Goal: Task Accomplishment & Management: Manage account settings

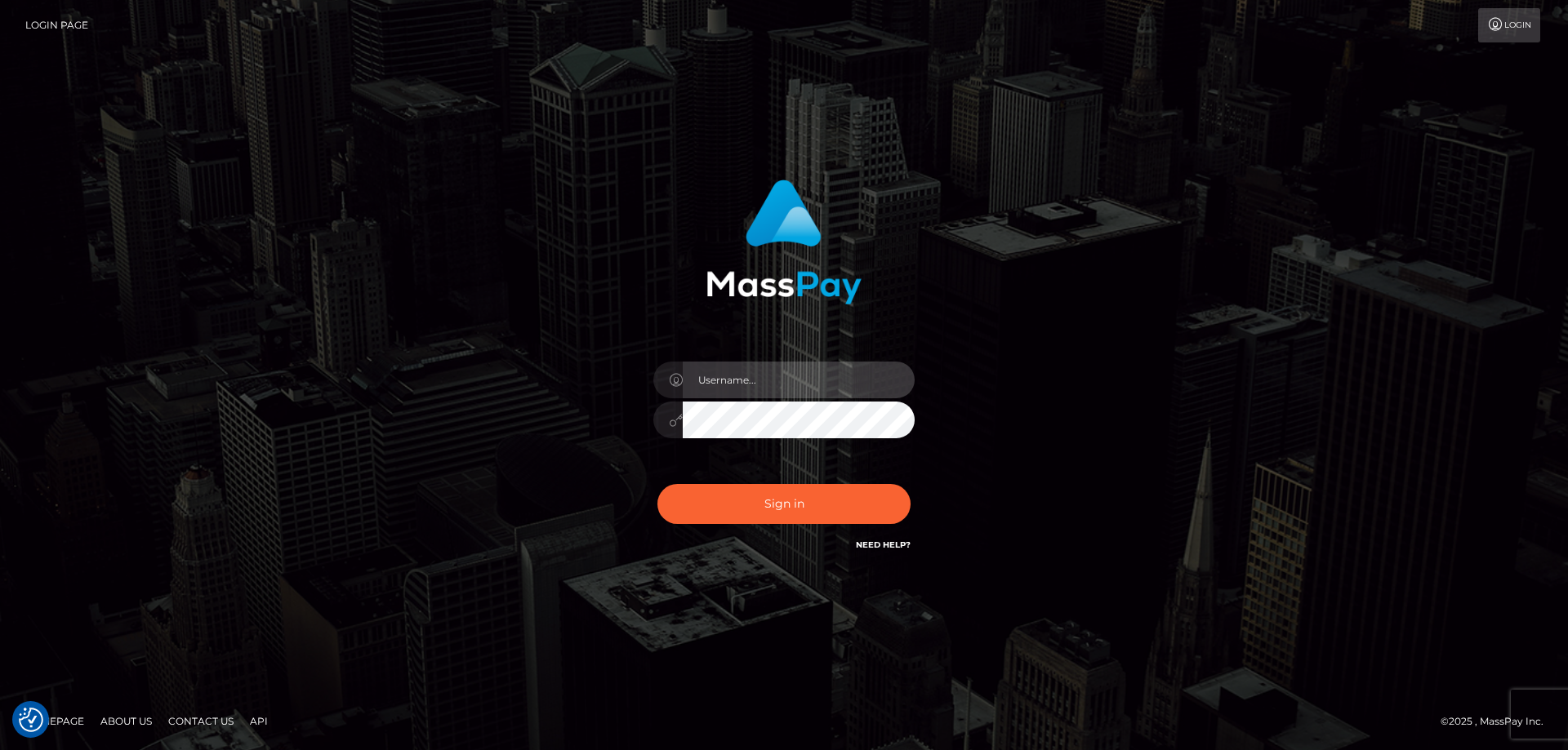
click at [736, 396] on input "text" at bounding box center [798, 379] width 232 height 37
type input "emi.throne"
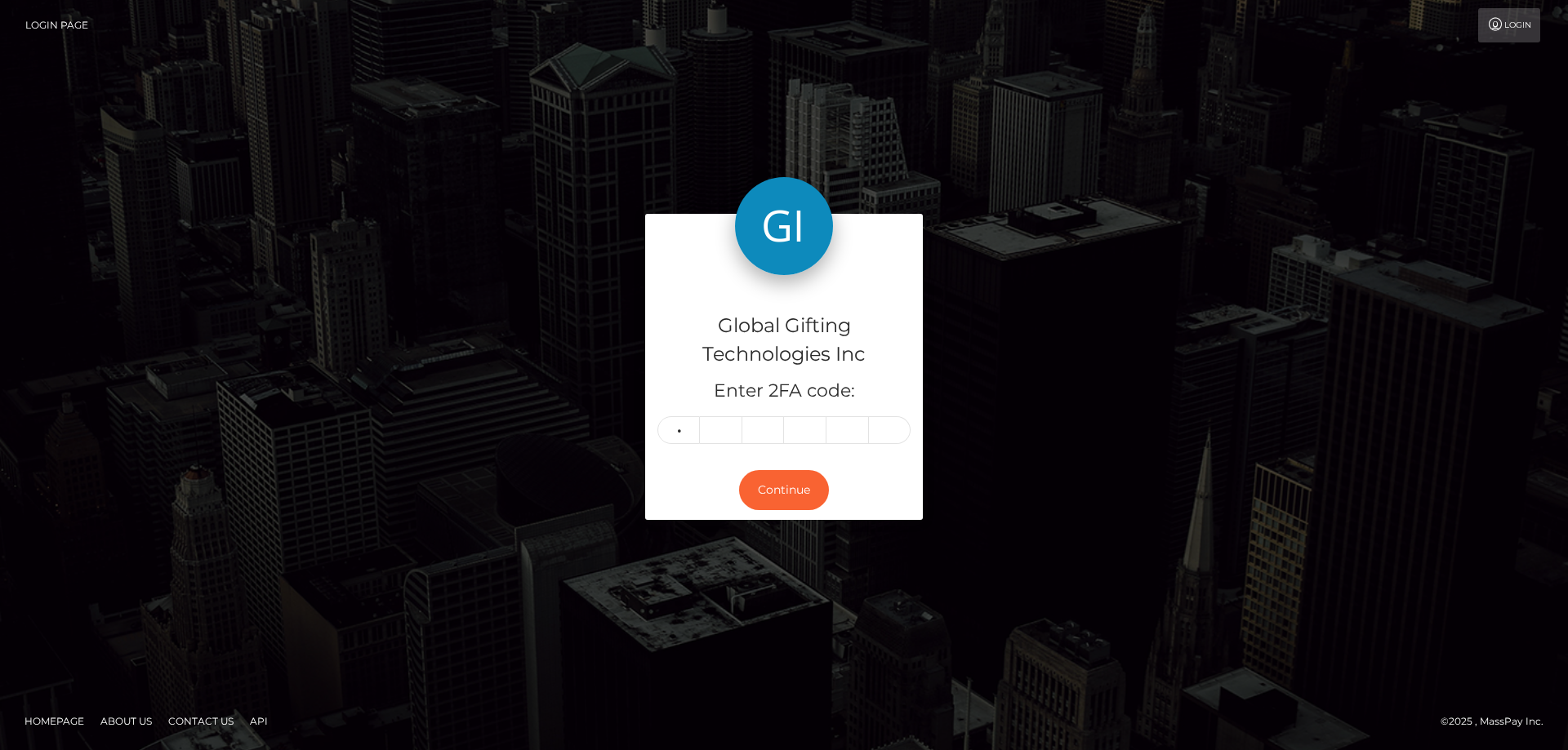
type input "3"
type input "9"
type input "7"
type input "9"
type input "0"
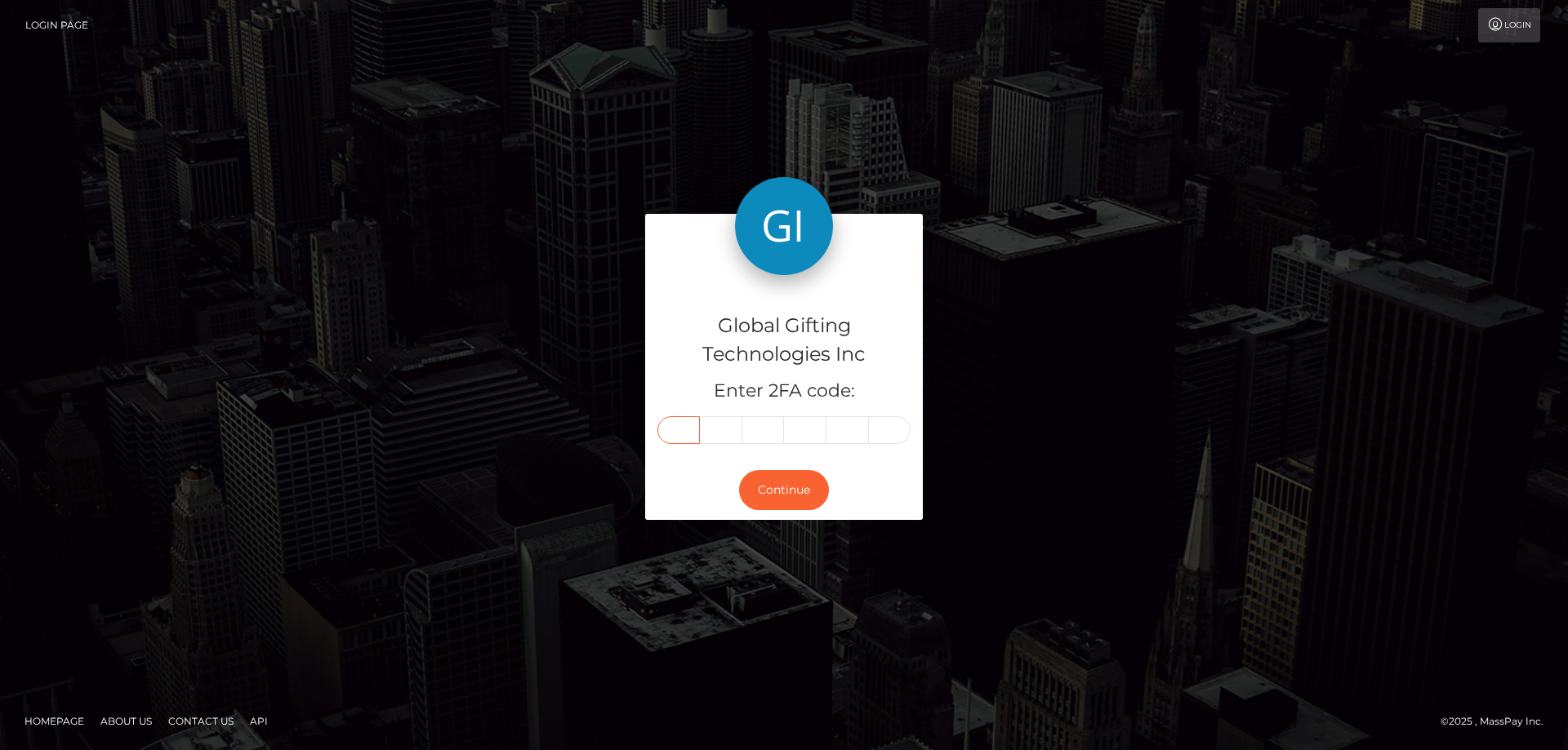
type input "3"
type input "9"
type input "7"
type input "9"
type input "2"
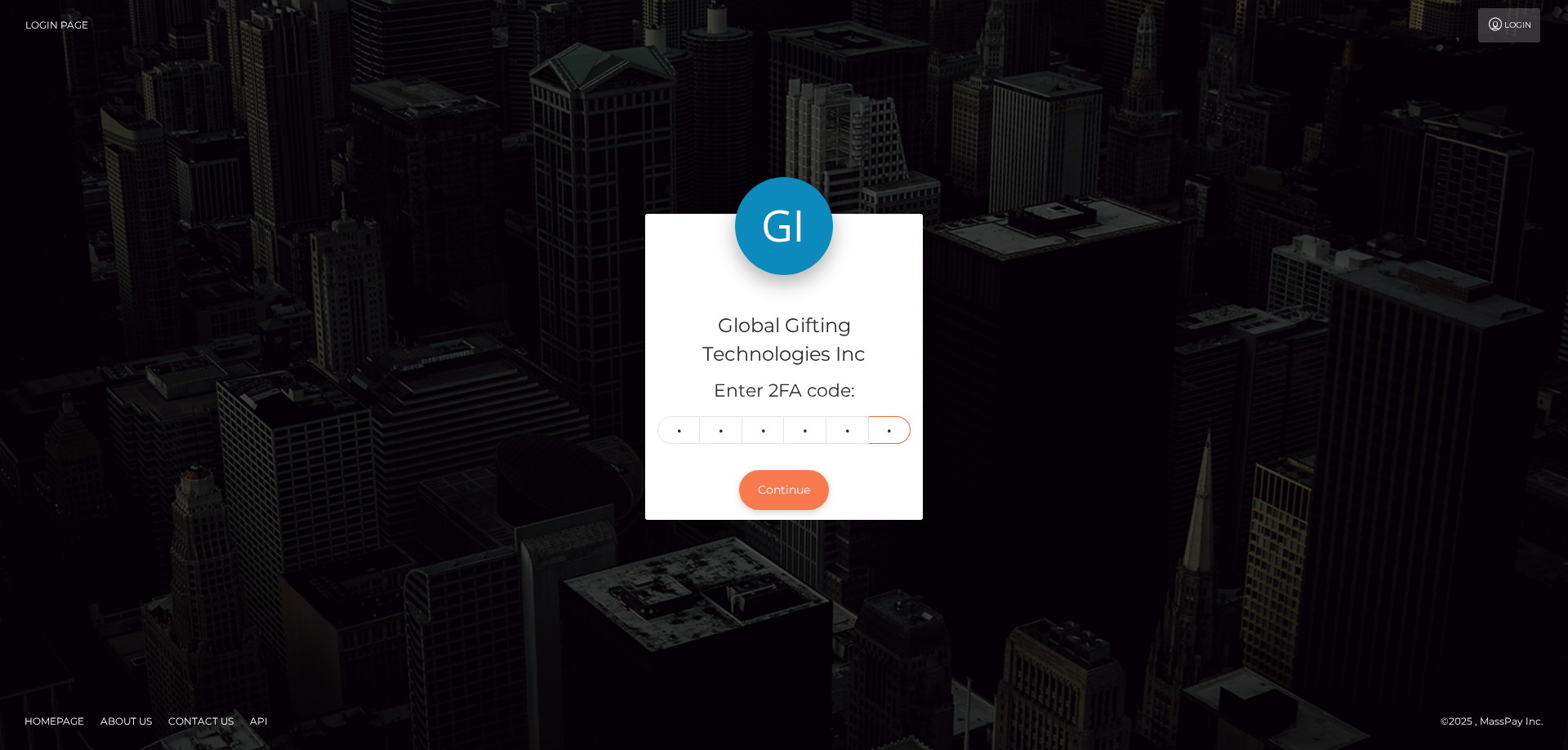
type input "0"
click at [794, 488] on button "Continue" at bounding box center [784, 489] width 90 height 40
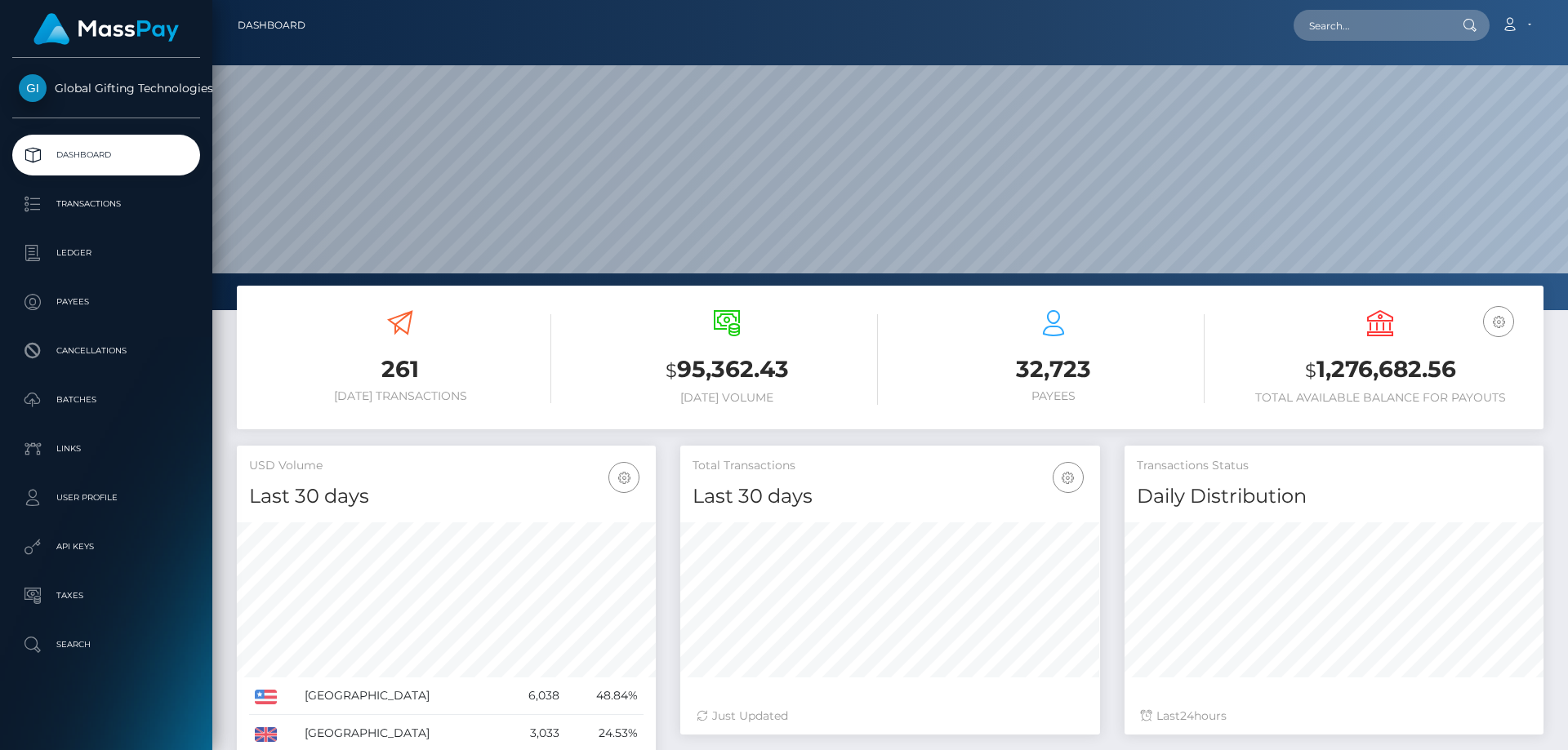
scroll to position [290, 420]
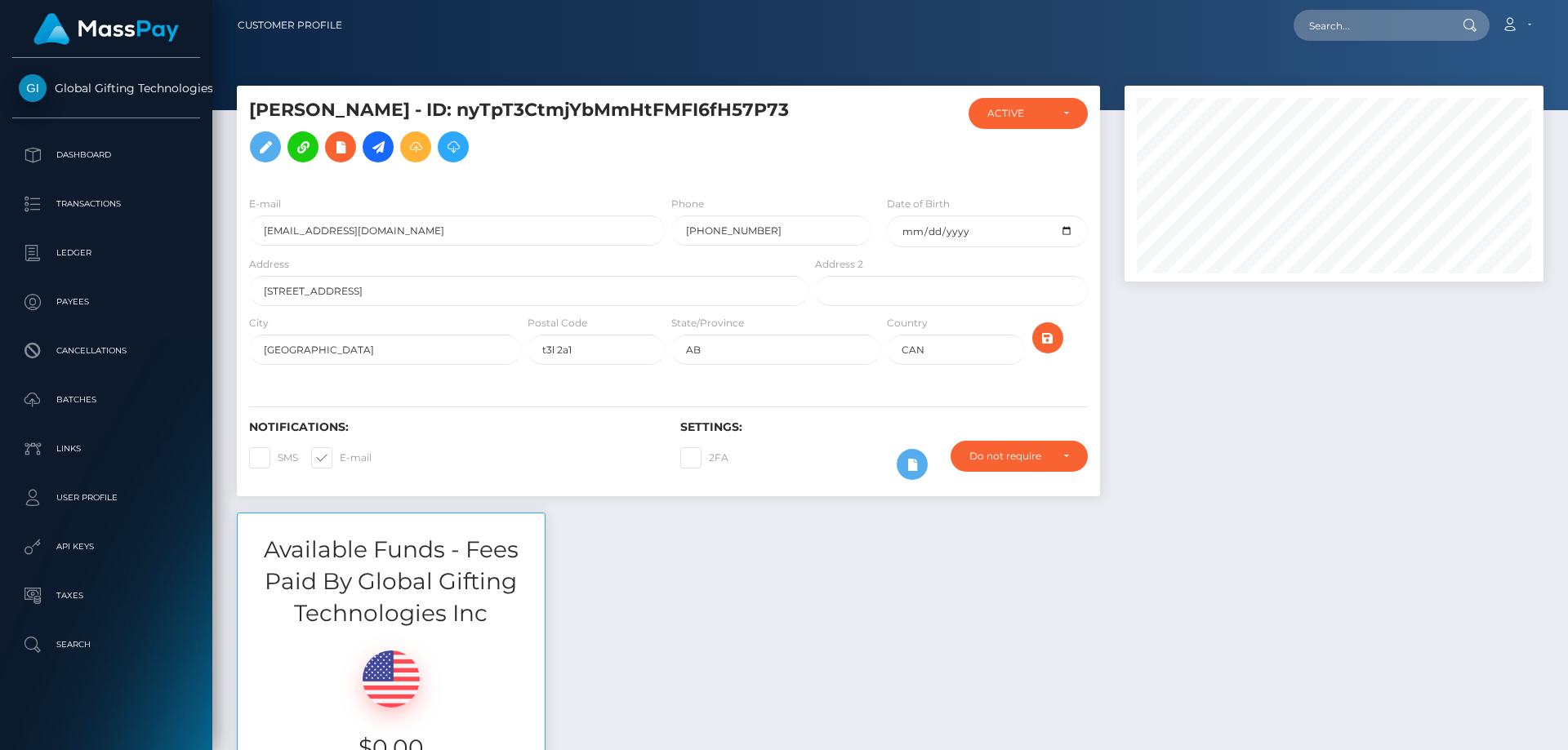
scroll to position [196, 420]
